Goal: Information Seeking & Learning: Stay updated

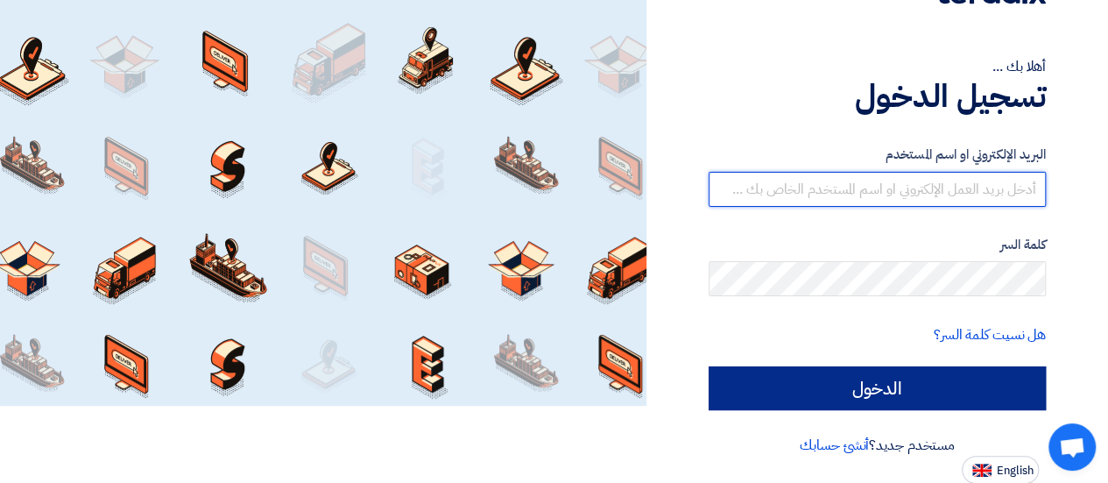
type input "[EMAIL_ADDRESS][DOMAIN_NAME]"
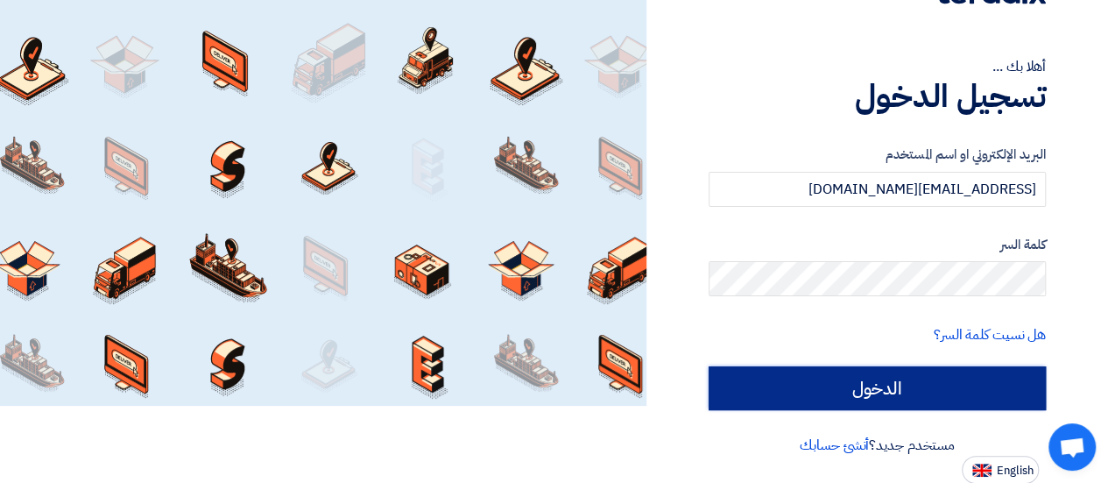
click at [761, 390] on input "الدخول" at bounding box center [877, 388] width 337 height 44
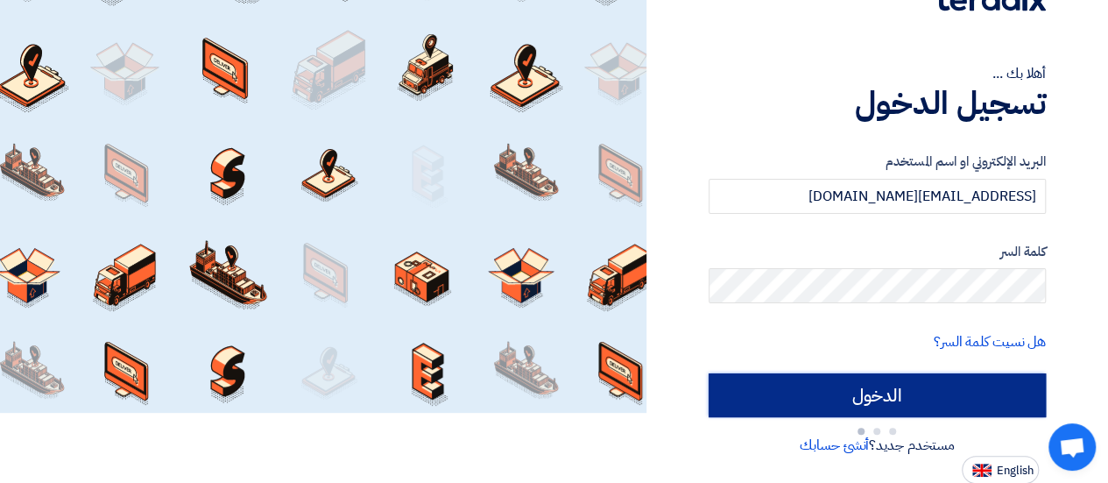
type input "Sign in"
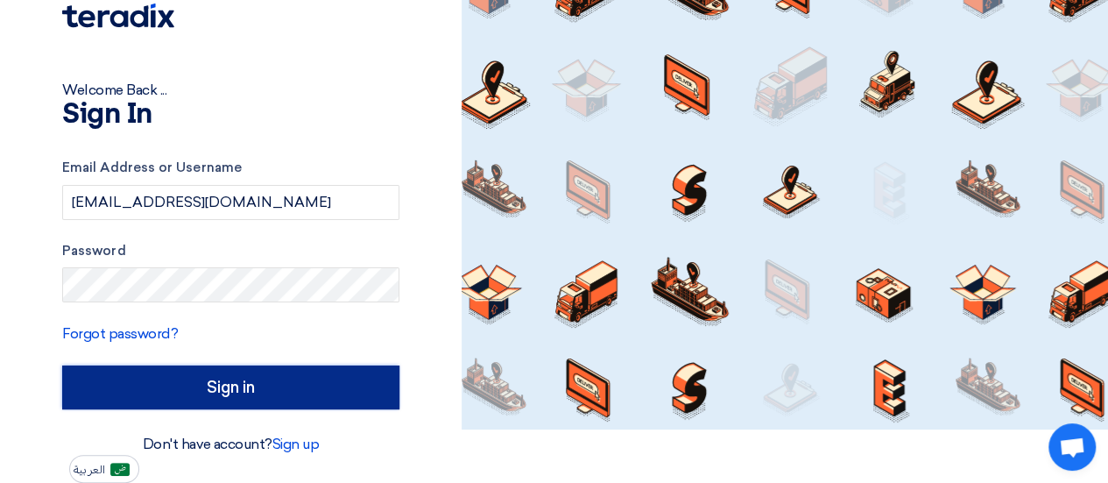
scroll to position [53, 0]
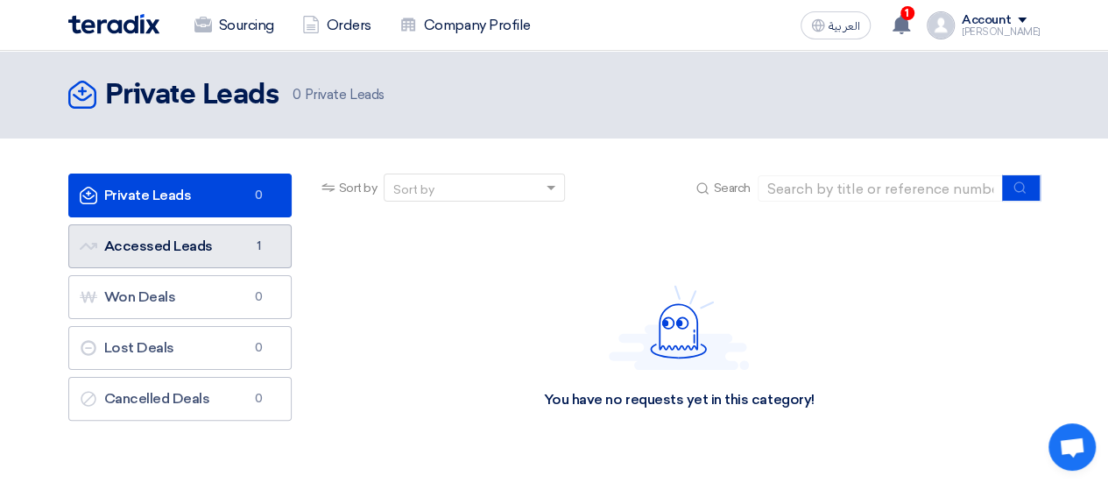
click at [133, 259] on link "Accessed Leads Accessed Leads 1" at bounding box center [179, 246] width 223 height 44
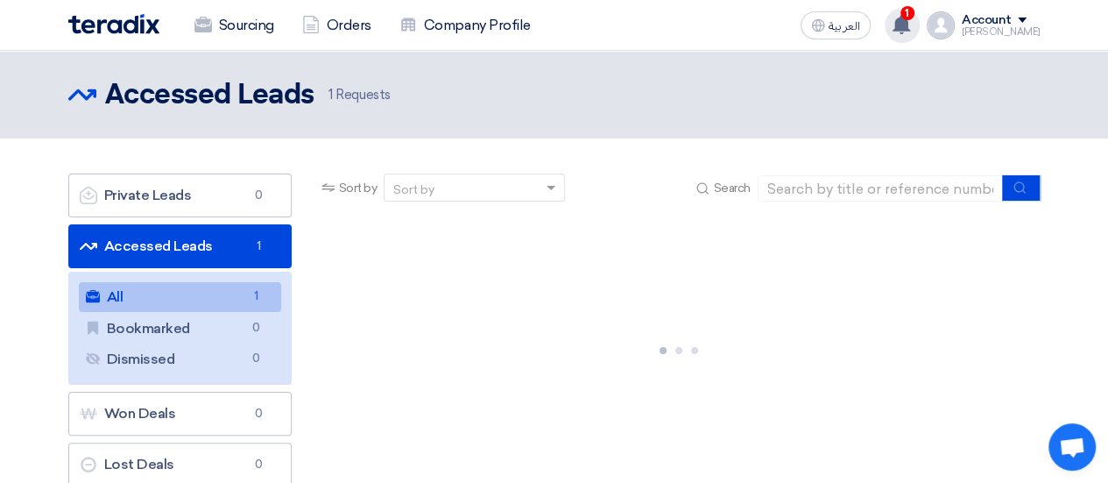
click at [910, 20] on use at bounding box center [902, 24] width 18 height 19
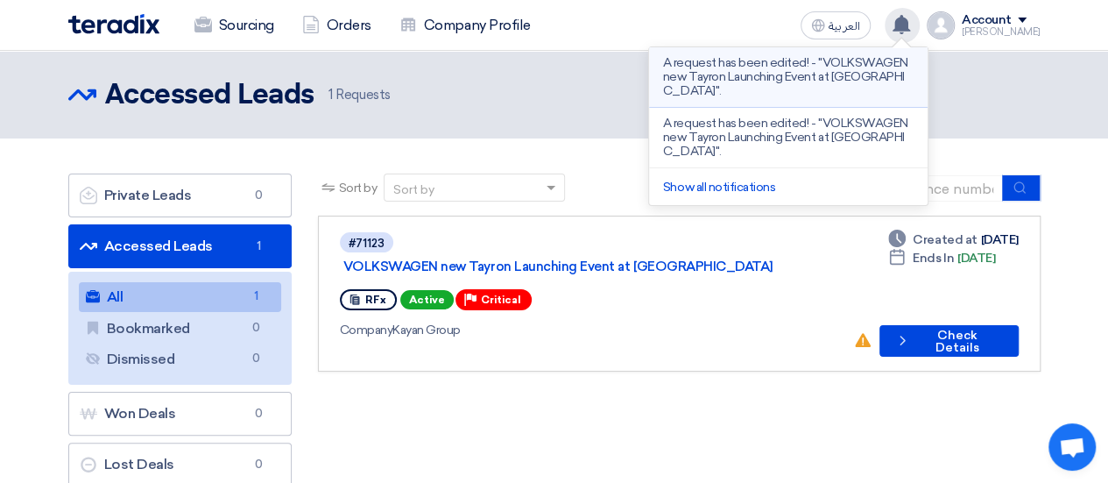
click at [783, 62] on p "A request has been edited! - "VOLKSWAGEN new Tayron Launching Event at [GEOGRAP…" at bounding box center [788, 77] width 251 height 42
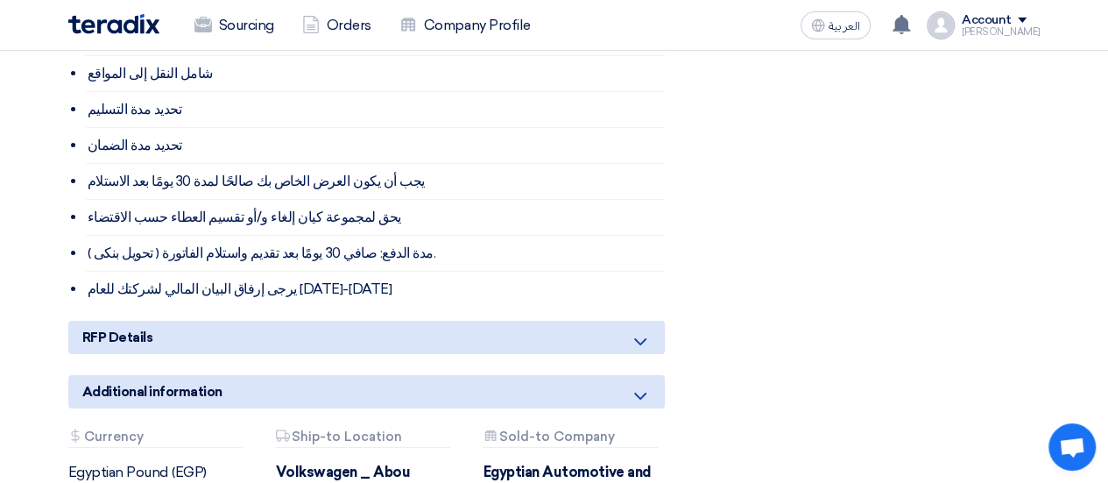
scroll to position [3077, 0]
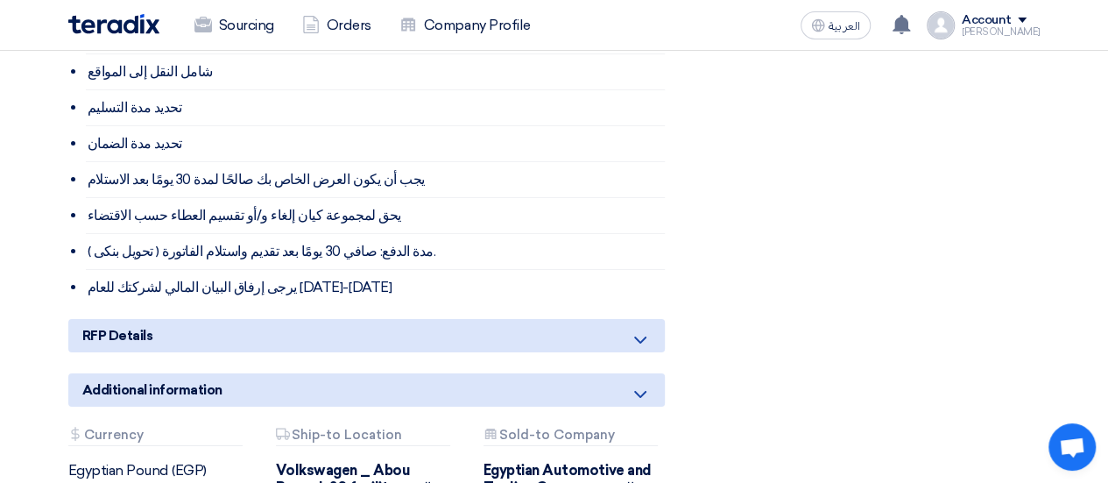
click at [252, 319] on div "RFP Details" at bounding box center [366, 335] width 597 height 33
click at [407, 319] on div "RFP Details" at bounding box center [366, 335] width 597 height 33
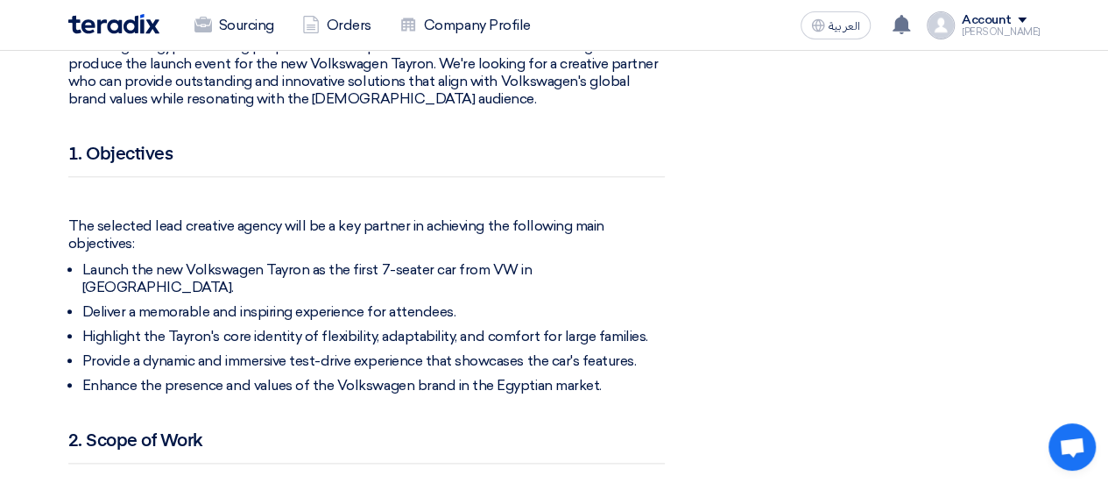
scroll to position [689, 0]
